Goal: Check status: Check status

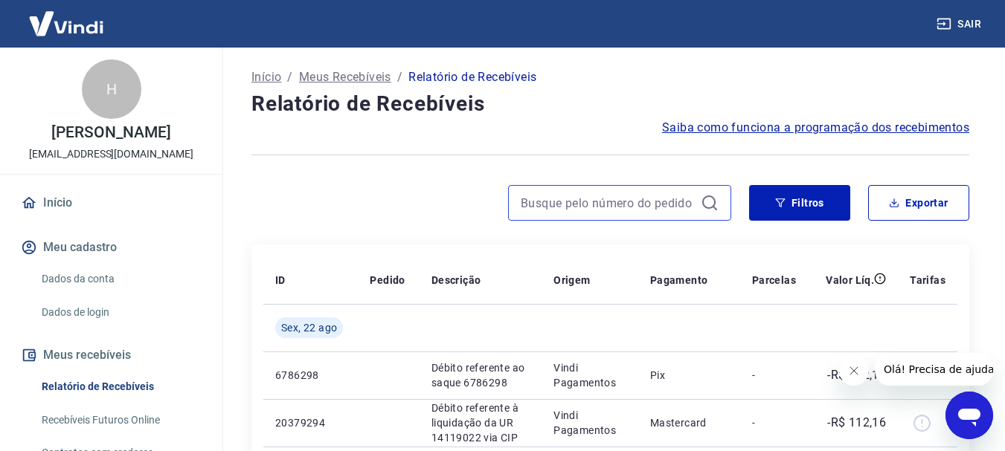
click at [640, 212] on input at bounding box center [608, 203] width 174 height 22
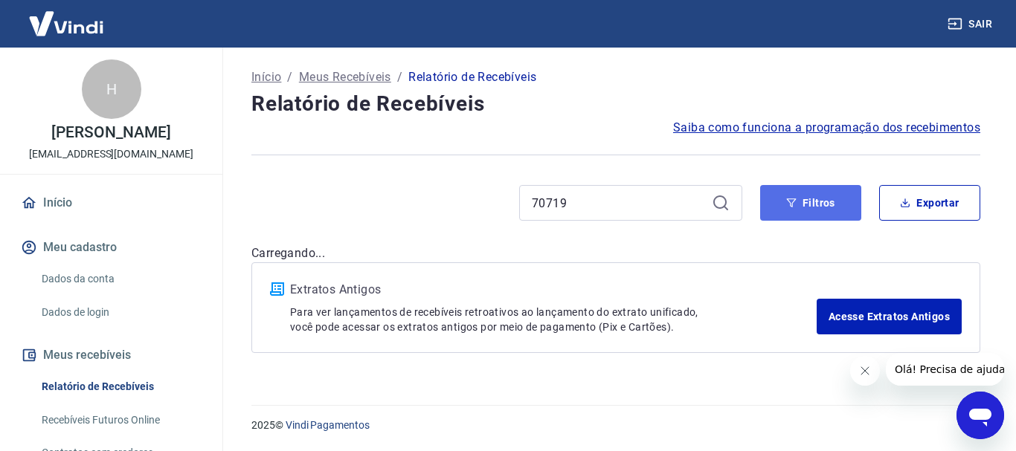
click at [793, 204] on button "Filtros" at bounding box center [810, 203] width 101 height 36
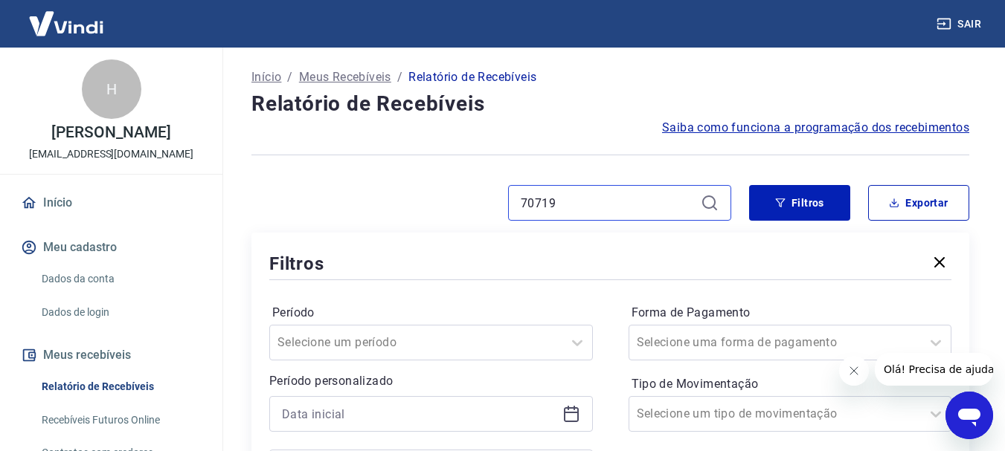
click at [556, 203] on input "70719" at bounding box center [608, 203] width 174 height 22
type input "7"
click at [602, 203] on input at bounding box center [608, 203] width 174 height 22
drag, startPoint x: 582, startPoint y: 202, endPoint x: 550, endPoint y: 201, distance: 32.0
click at [582, 202] on input "10" at bounding box center [608, 203] width 174 height 22
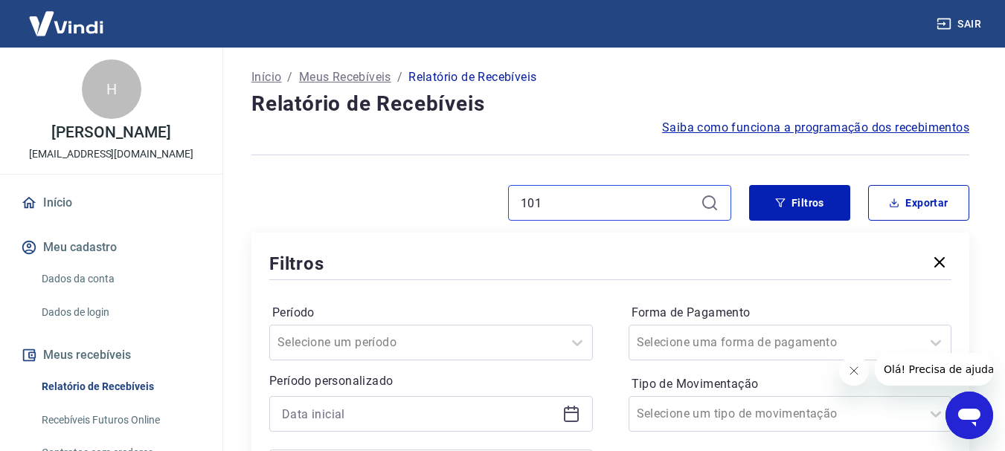
click at [549, 199] on input "101" at bounding box center [608, 203] width 174 height 22
type input "101670"
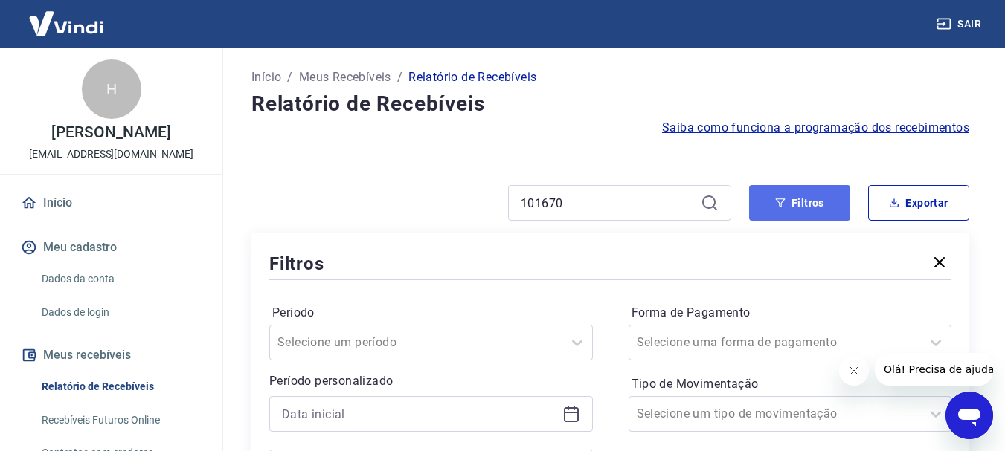
click at [767, 190] on button "Filtros" at bounding box center [799, 203] width 101 height 36
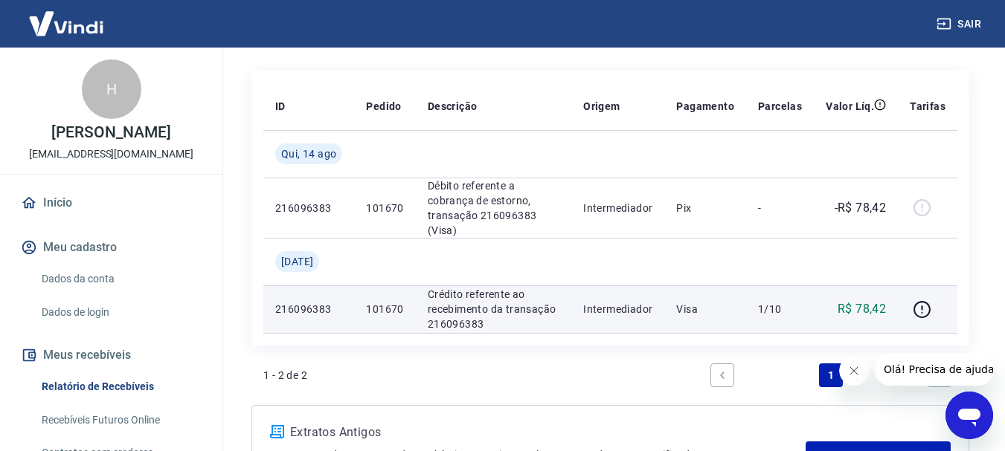
scroll to position [149, 0]
